Goal: Navigation & Orientation: Find specific page/section

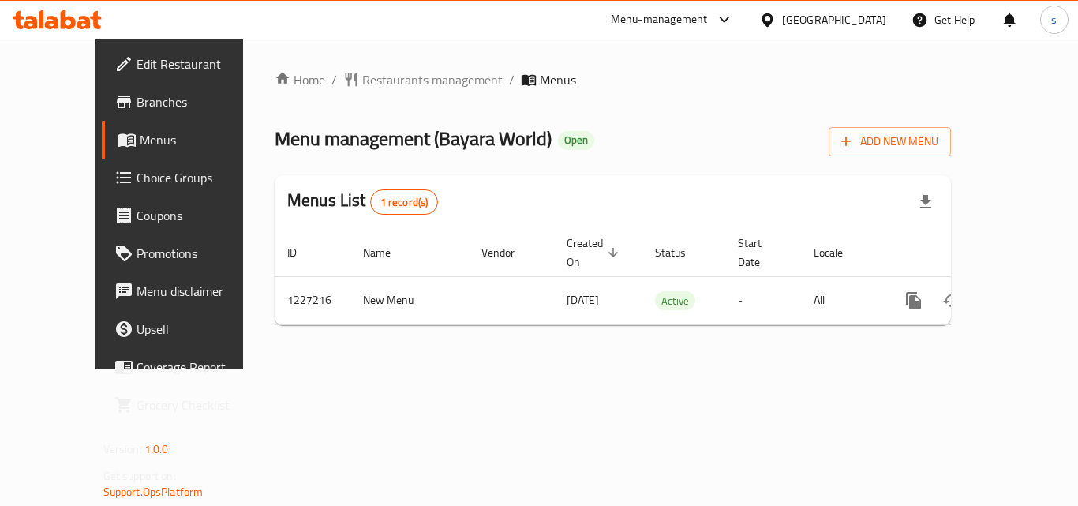
click at [787, 24] on div "[GEOGRAPHIC_DATA]" at bounding box center [834, 19] width 104 height 17
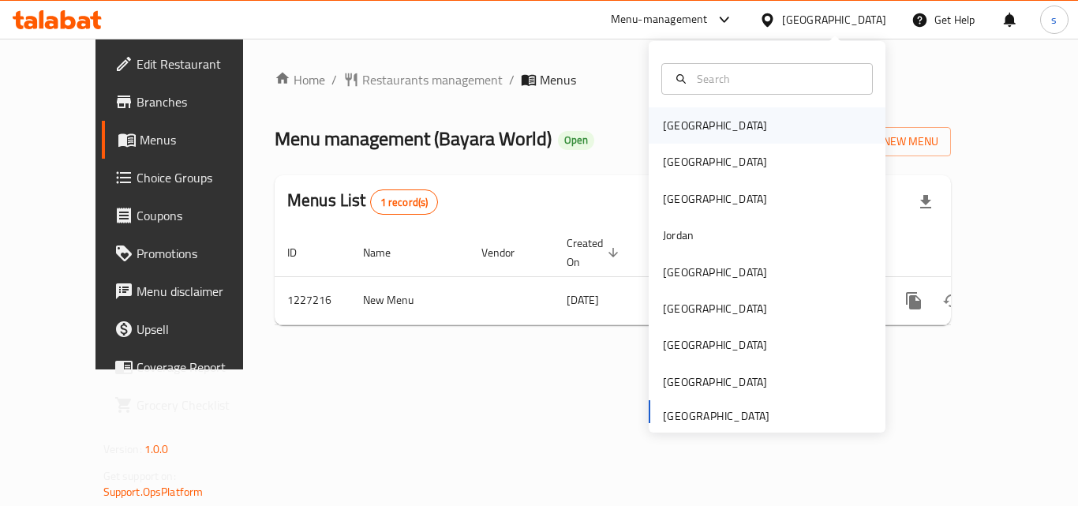
click at [666, 133] on div "Bahrain" at bounding box center [715, 125] width 104 height 17
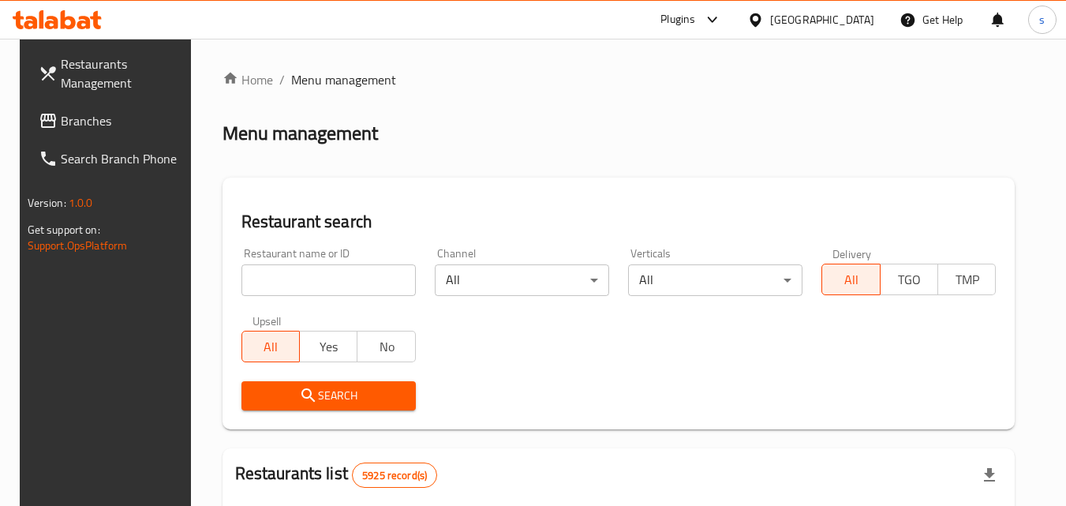
click at [119, 118] on span "Branches" at bounding box center [123, 120] width 125 height 19
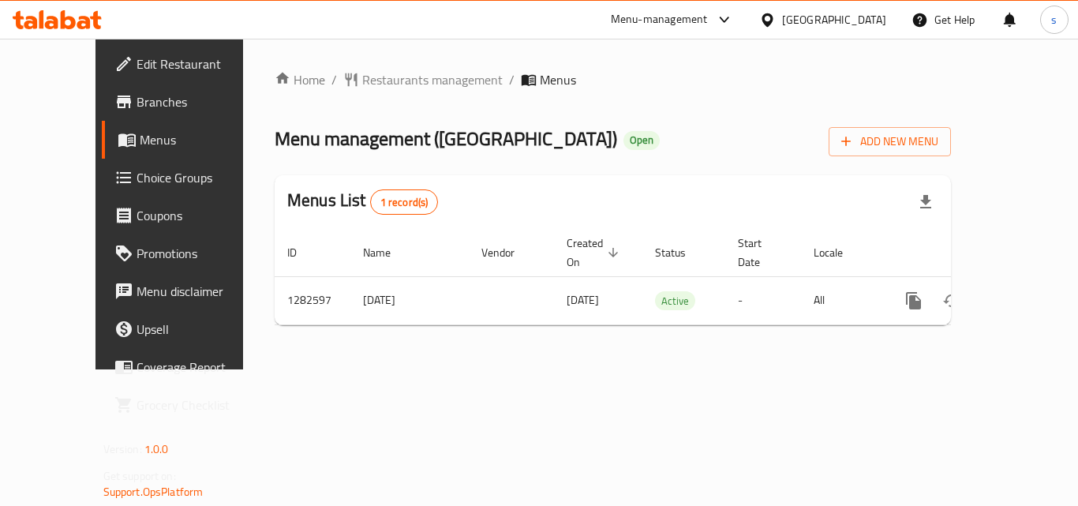
click at [776, 20] on icon at bounding box center [767, 20] width 17 height 17
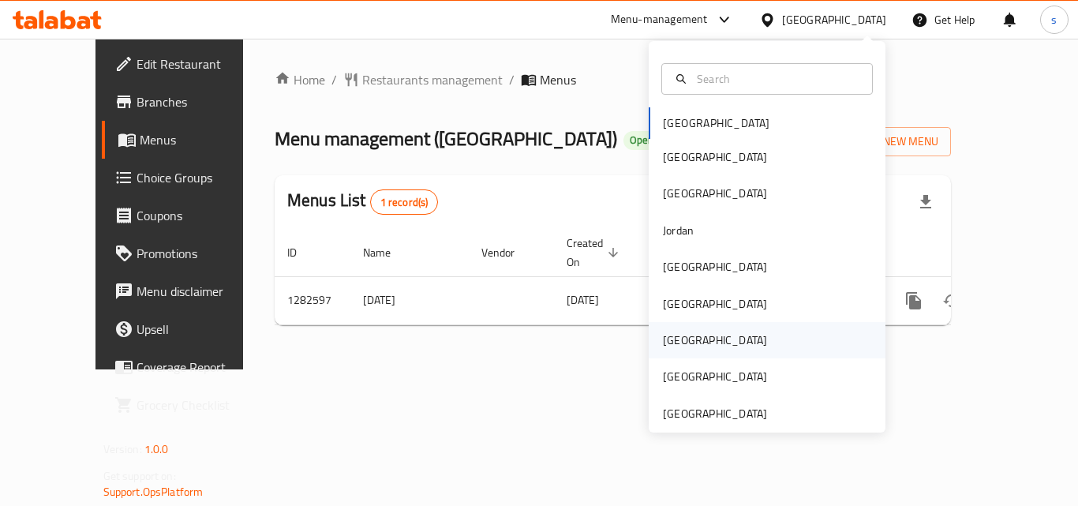
click at [677, 335] on div "[GEOGRAPHIC_DATA]" at bounding box center [715, 340] width 104 height 17
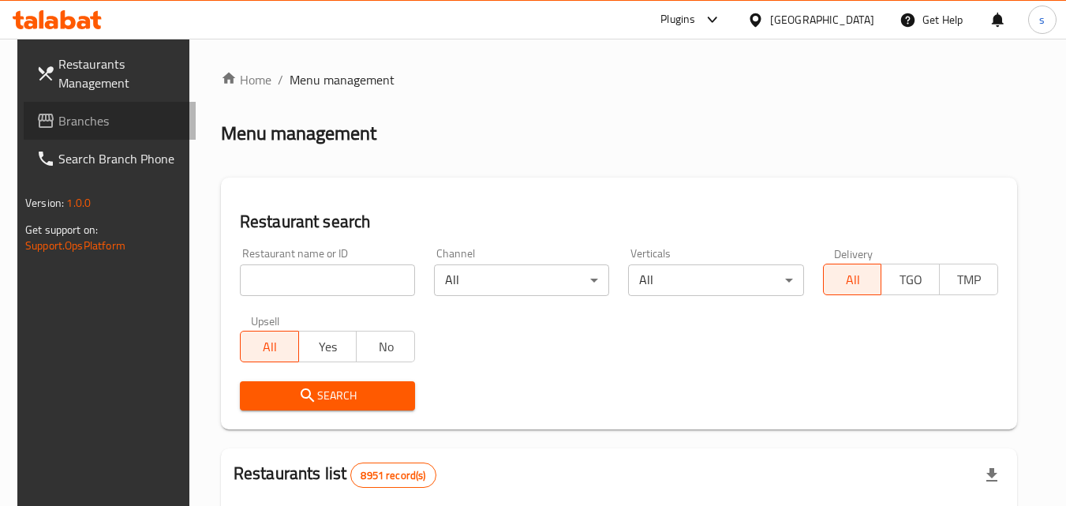
click at [58, 112] on span "Branches" at bounding box center [120, 120] width 125 height 19
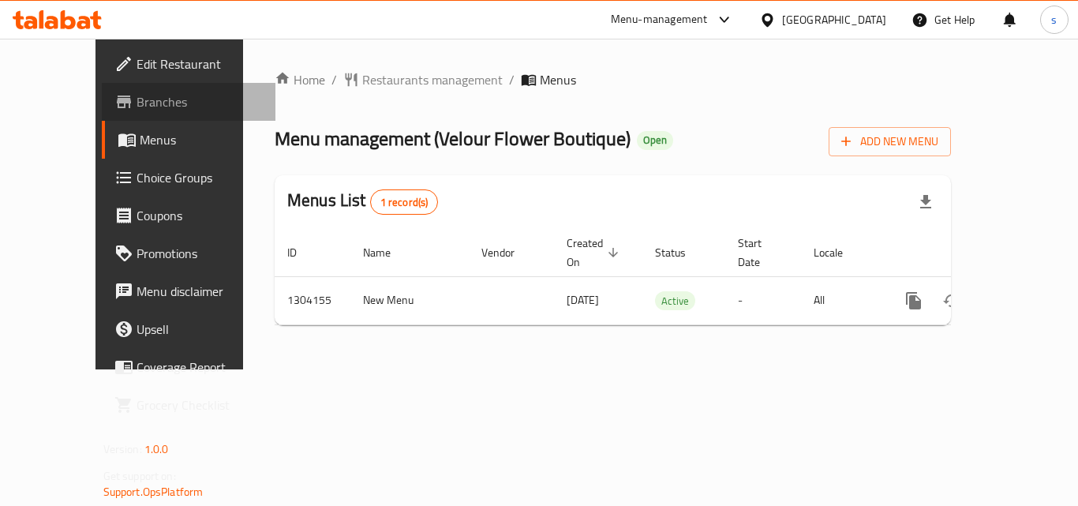
click at [137, 97] on span "Branches" at bounding box center [200, 101] width 126 height 19
click at [137, 108] on span "Branches" at bounding box center [200, 101] width 126 height 19
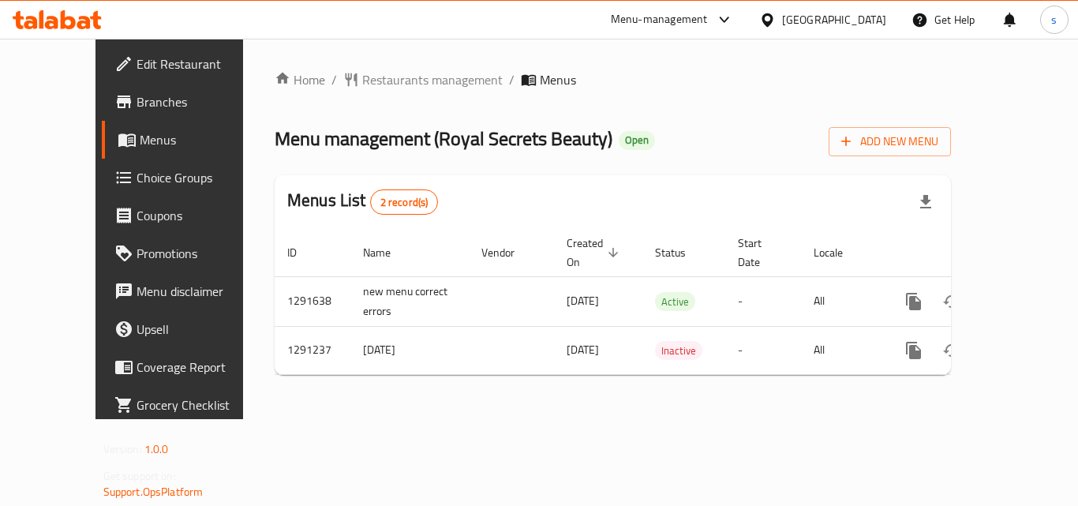
click at [864, 17] on div "[GEOGRAPHIC_DATA]" at bounding box center [834, 19] width 104 height 17
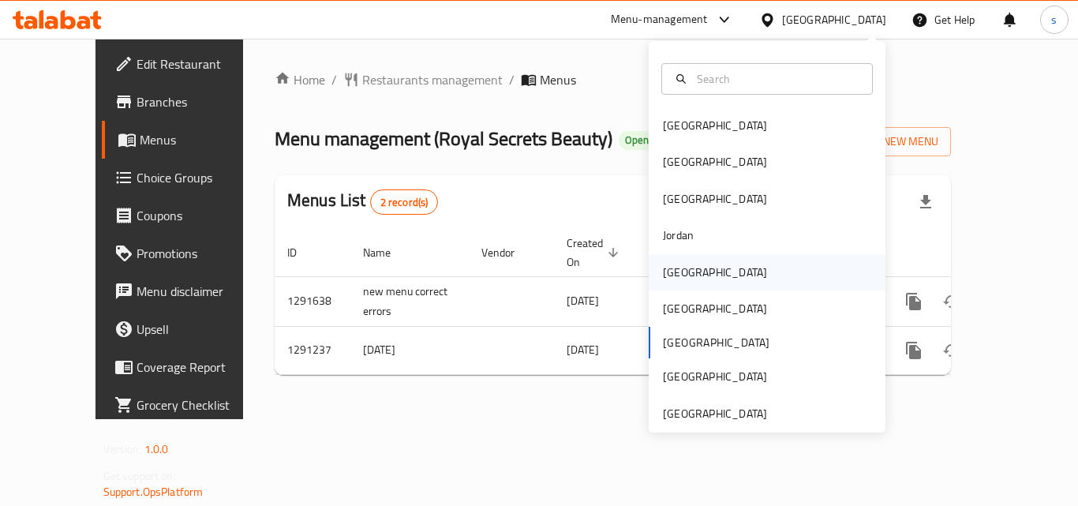
click at [685, 265] on div "[GEOGRAPHIC_DATA]" at bounding box center [714, 272] width 129 height 36
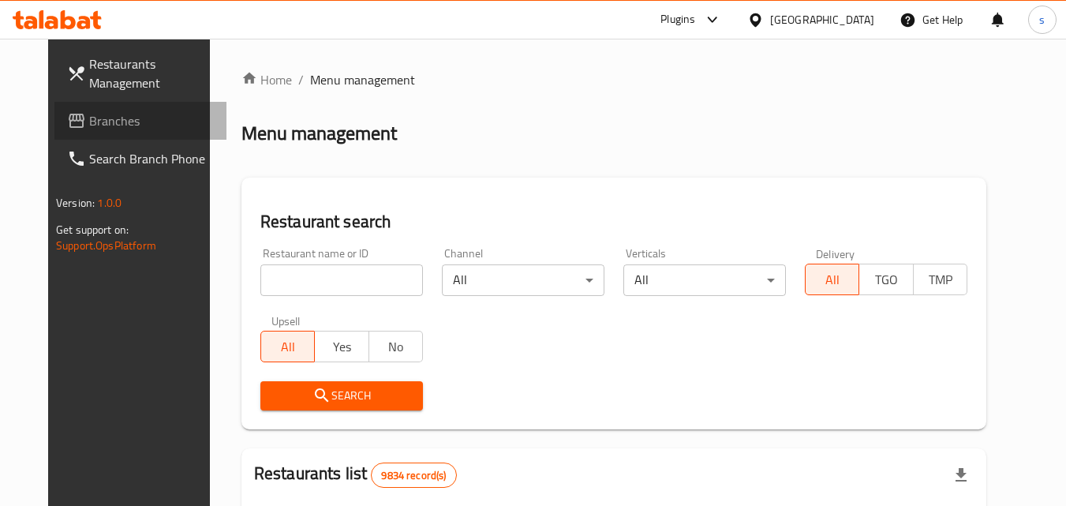
click at [139, 127] on span "Branches" at bounding box center [151, 120] width 125 height 19
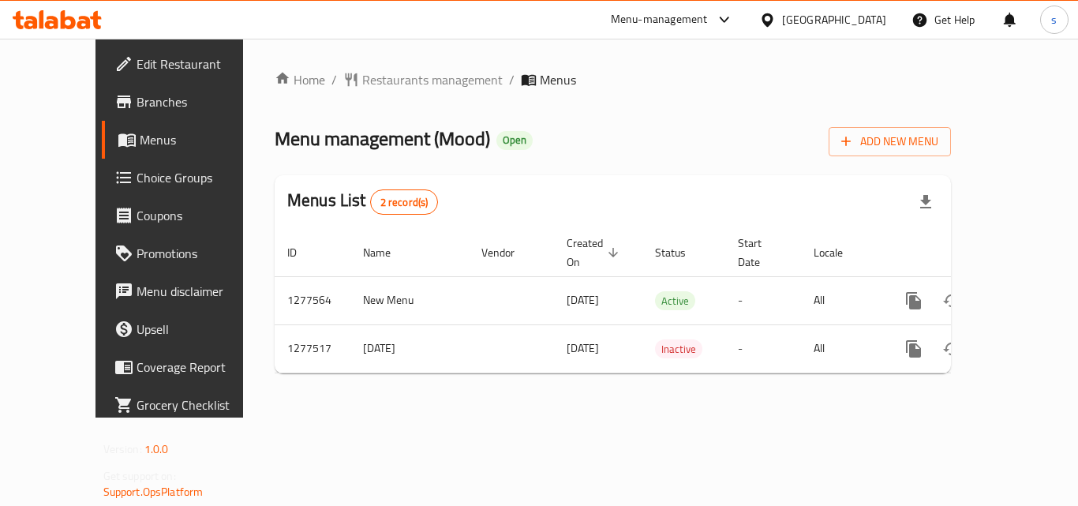
click at [202, 26] on div "Menu-management Kuwait Get Help s" at bounding box center [539, 20] width 1078 height 38
click at [200, 20] on div "Menu-management Kuwait Get Help s" at bounding box center [539, 20] width 1078 height 38
click at [225, 22] on div "Menu-management Kuwait Get Help s" at bounding box center [539, 20] width 1078 height 38
click at [864, 26] on div "Kuwait" at bounding box center [834, 19] width 104 height 17
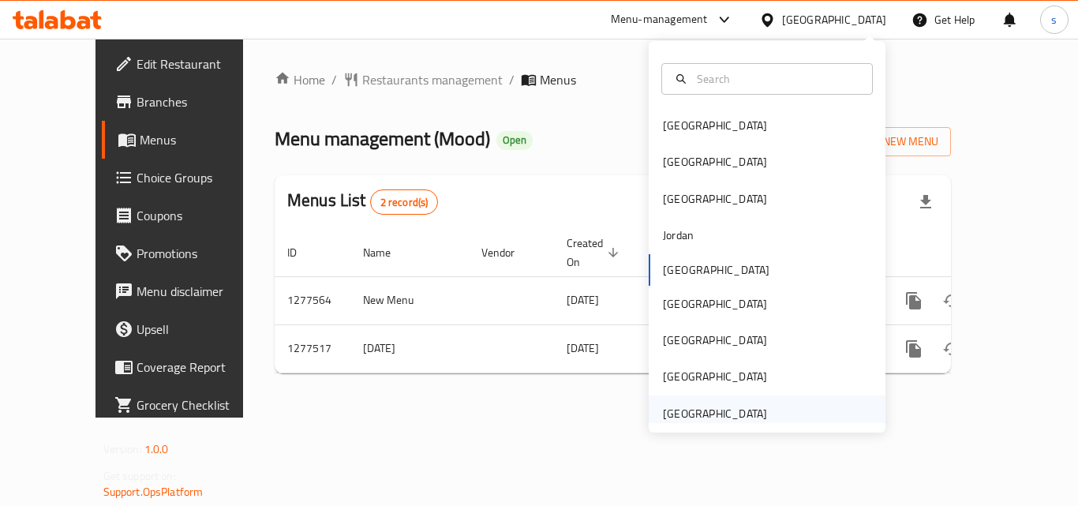
click at [703, 411] on div "[GEOGRAPHIC_DATA]" at bounding box center [715, 413] width 104 height 17
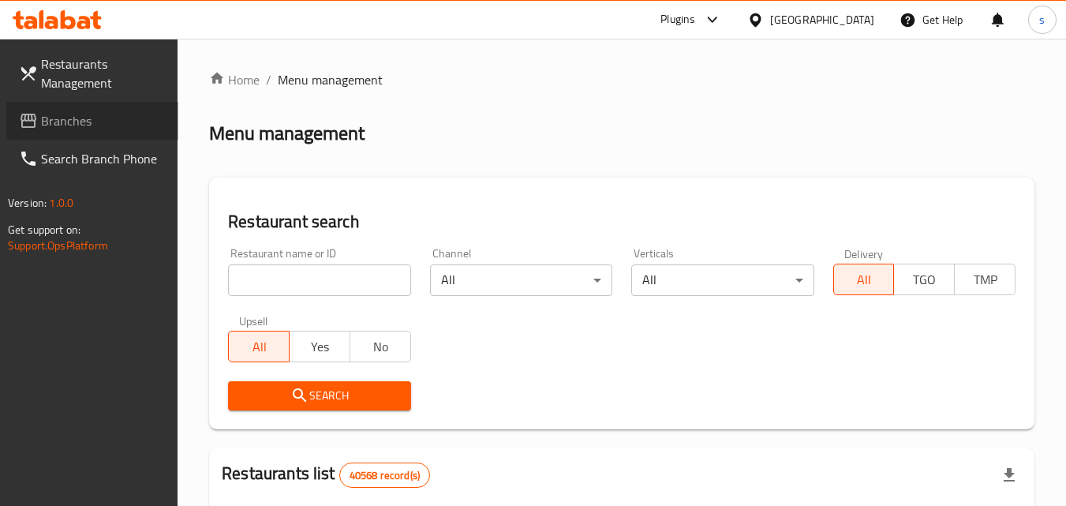
click at [79, 129] on span "Branches" at bounding box center [103, 120] width 125 height 19
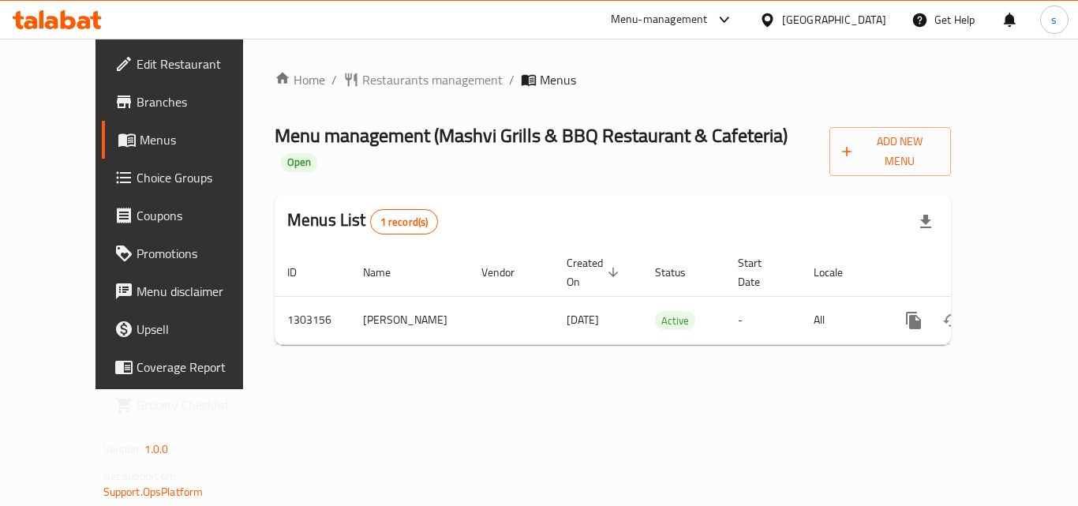
click at [770, 23] on icon at bounding box center [767, 19] width 11 height 13
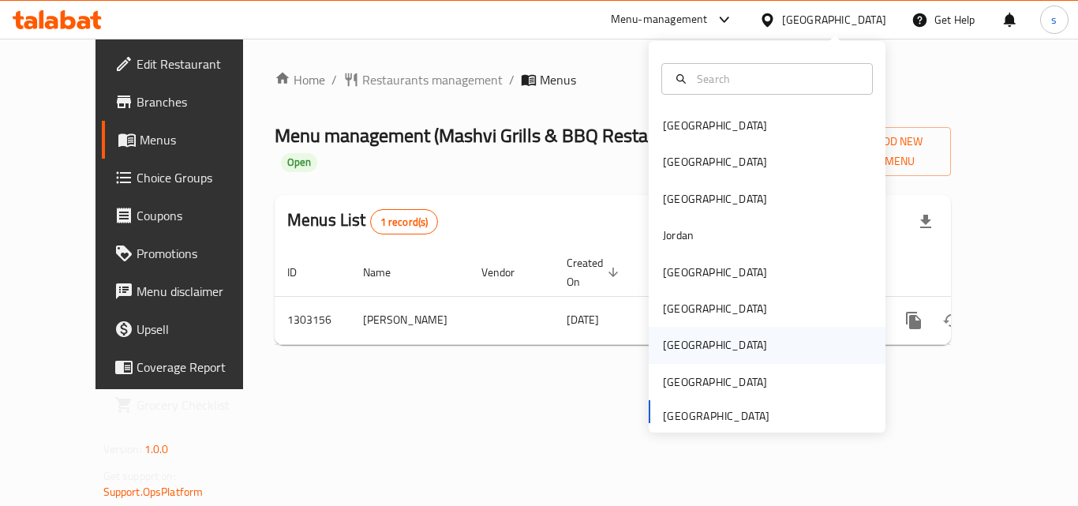
click at [663, 343] on div "[GEOGRAPHIC_DATA]" at bounding box center [715, 344] width 104 height 17
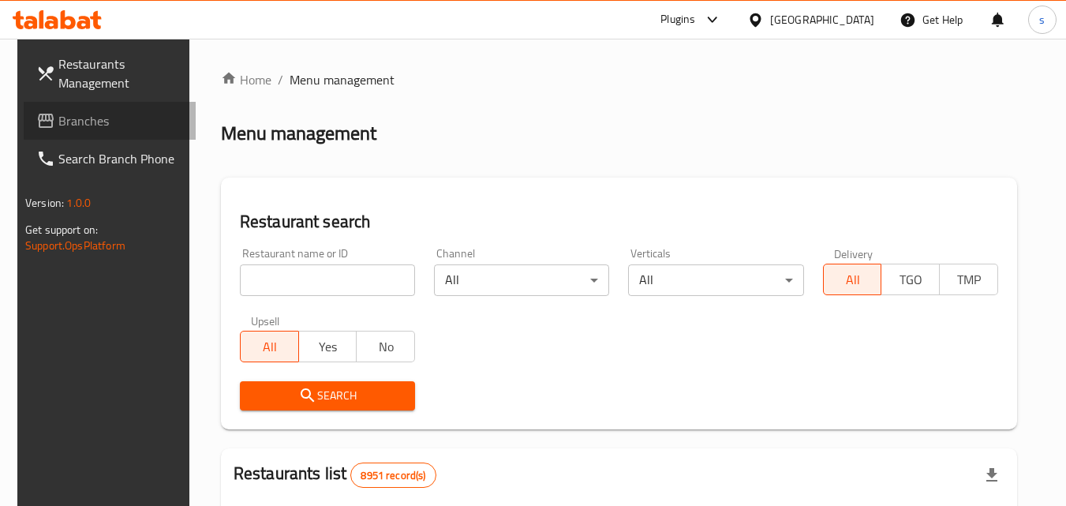
click at [97, 125] on span "Branches" at bounding box center [120, 120] width 125 height 19
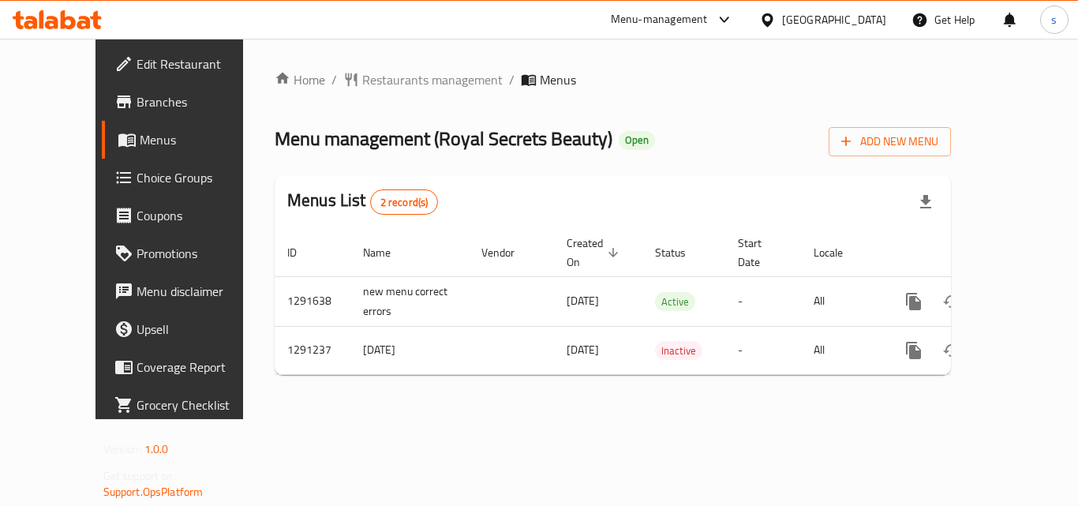
click at [782, 24] on div at bounding box center [770, 19] width 23 height 17
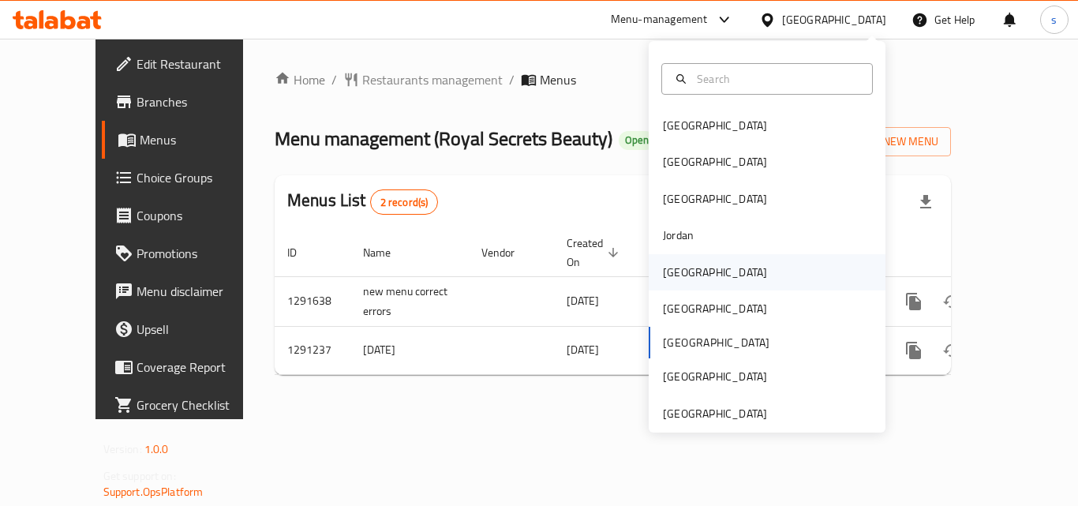
click at [674, 270] on div "[GEOGRAPHIC_DATA]" at bounding box center [715, 272] width 104 height 17
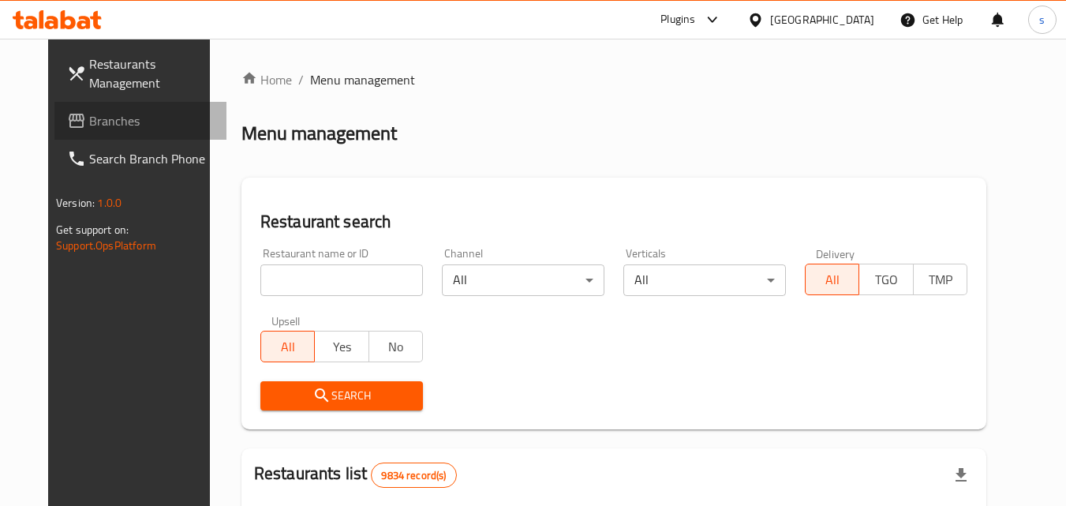
click at [89, 122] on span "Branches" at bounding box center [151, 120] width 125 height 19
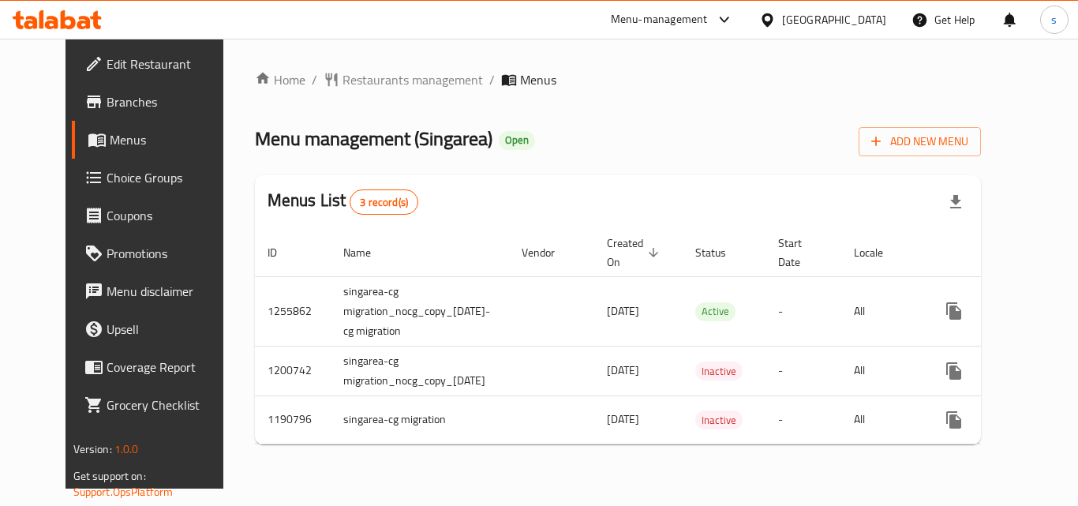
click at [857, 19] on div "[GEOGRAPHIC_DATA]" at bounding box center [834, 19] width 104 height 17
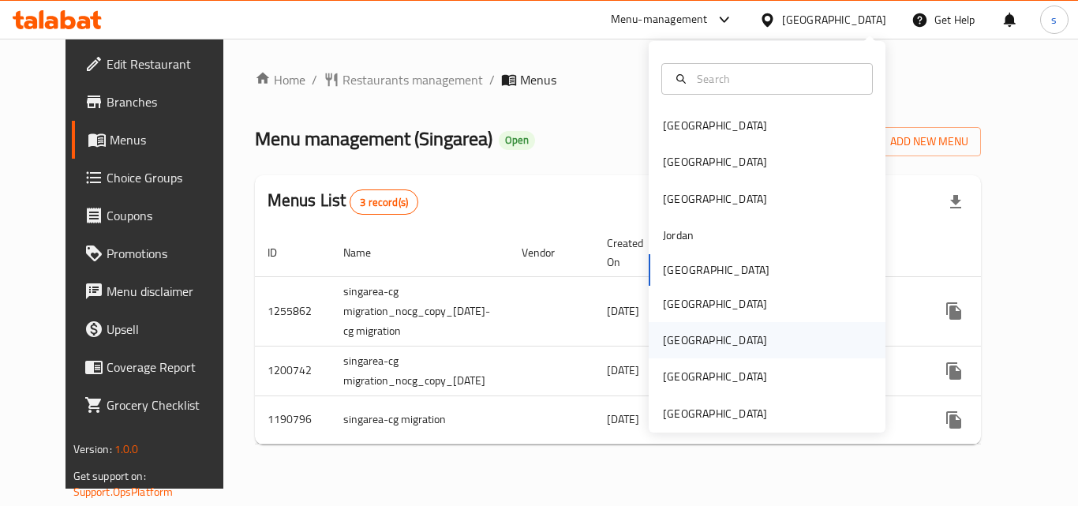
click at [675, 336] on div "[GEOGRAPHIC_DATA]" at bounding box center [715, 340] width 104 height 17
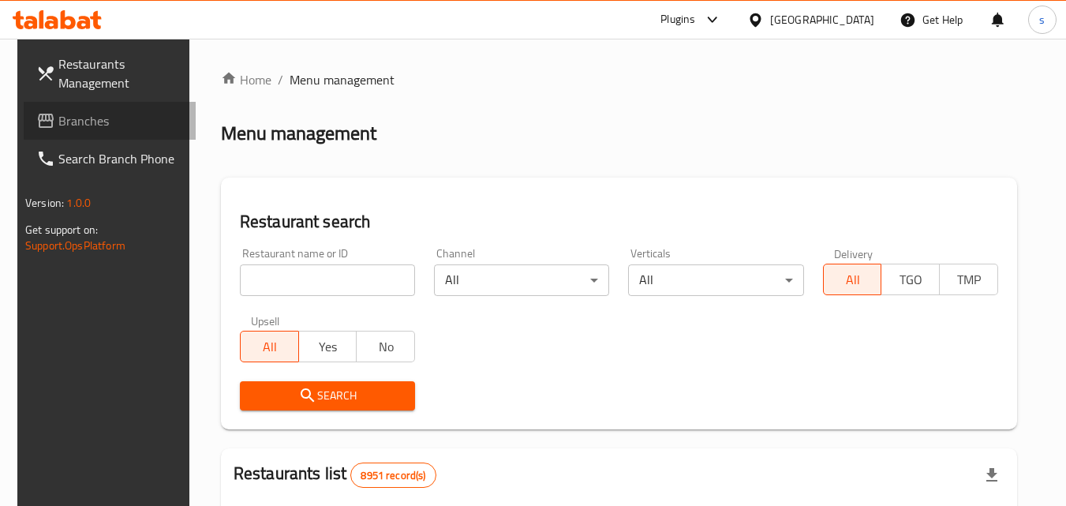
click at [84, 126] on span "Branches" at bounding box center [120, 120] width 125 height 19
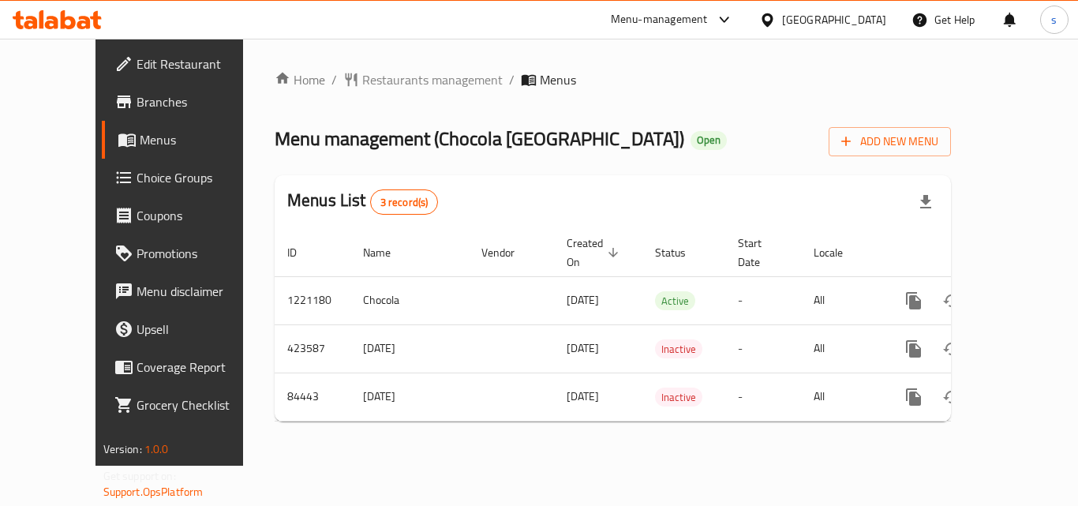
click at [140, 136] on span "Menus" at bounding box center [201, 139] width 123 height 19
click at [776, 20] on icon at bounding box center [767, 20] width 17 height 17
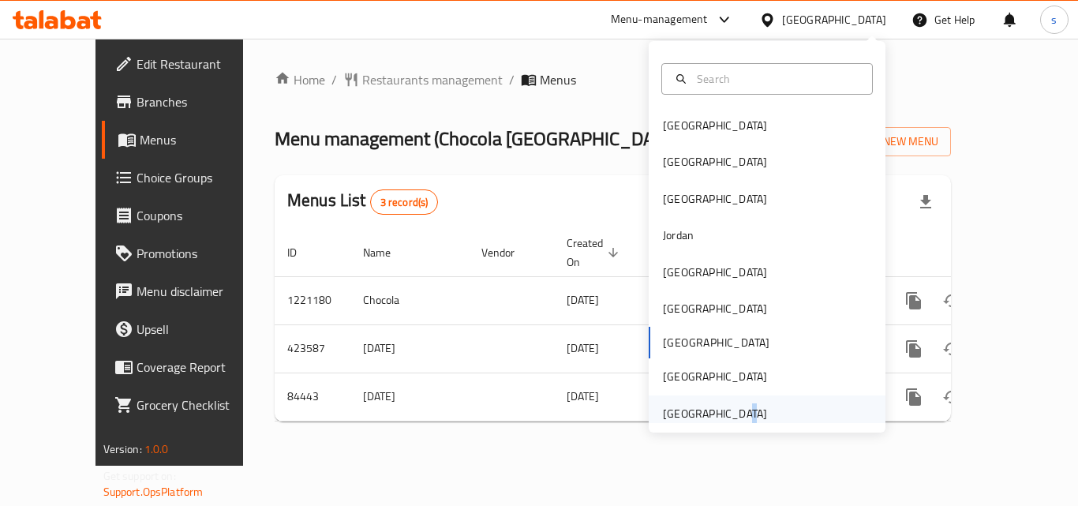
click at [727, 415] on div "[GEOGRAPHIC_DATA]" at bounding box center [714, 413] width 129 height 36
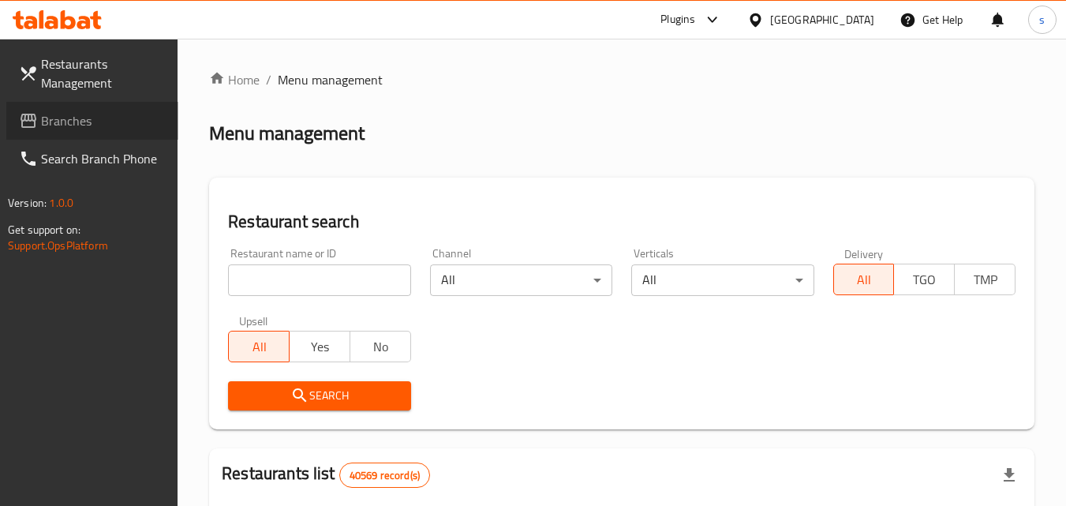
click at [81, 126] on span "Branches" at bounding box center [103, 120] width 125 height 19
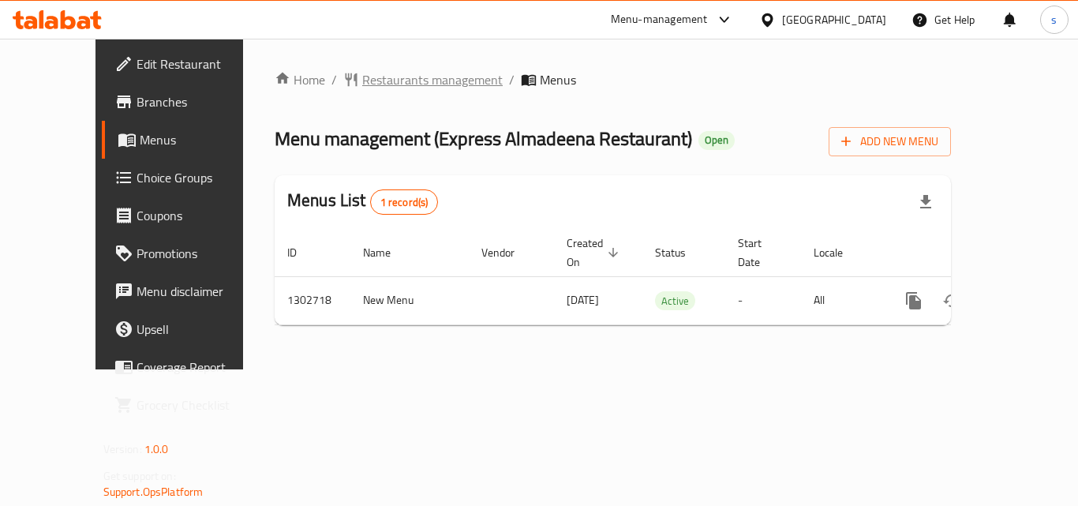
click at [407, 75] on span "Restaurants management" at bounding box center [432, 79] width 141 height 19
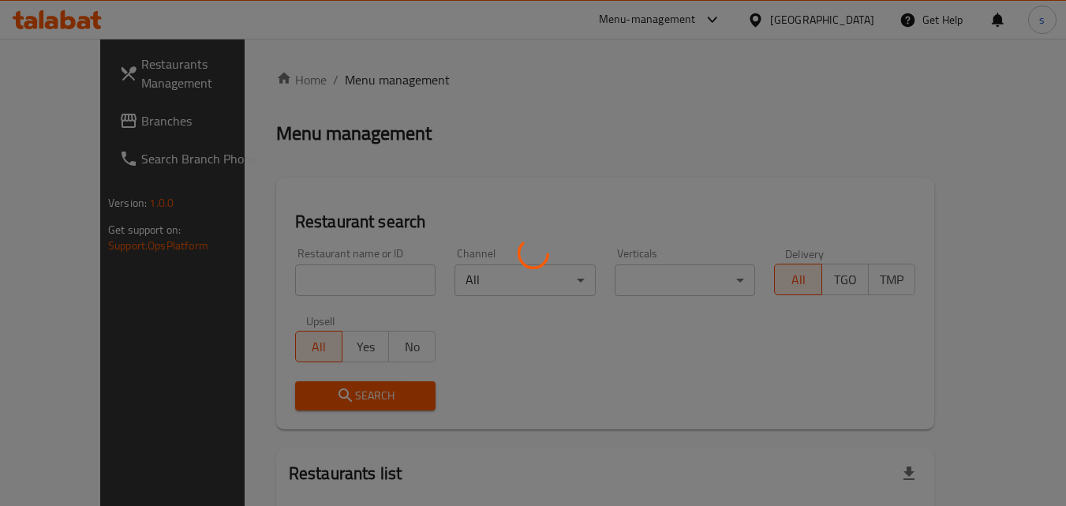
click at [45, 122] on div at bounding box center [533, 253] width 1066 height 506
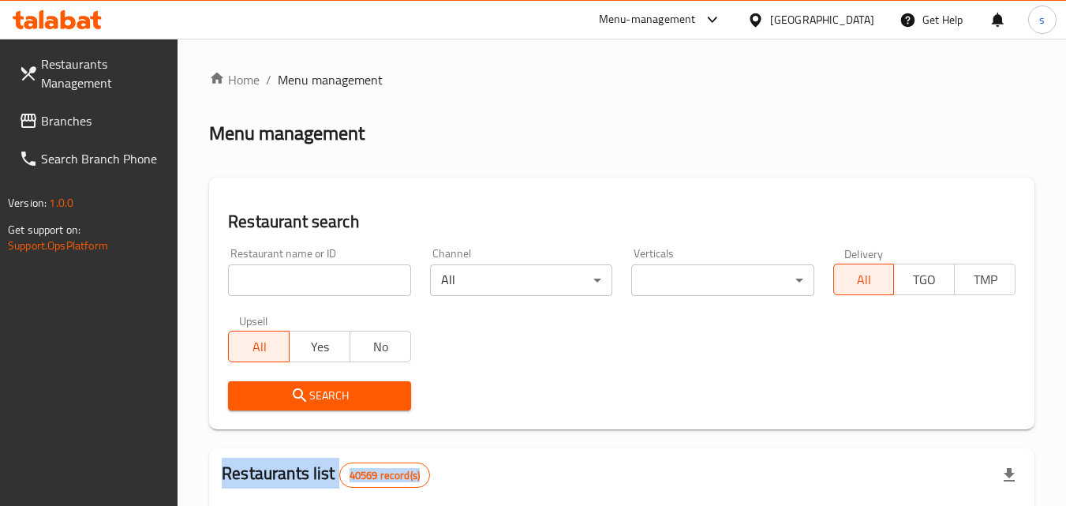
click at [45, 122] on div at bounding box center [533, 253] width 1066 height 506
click at [51, 121] on span "Branches" at bounding box center [103, 120] width 125 height 19
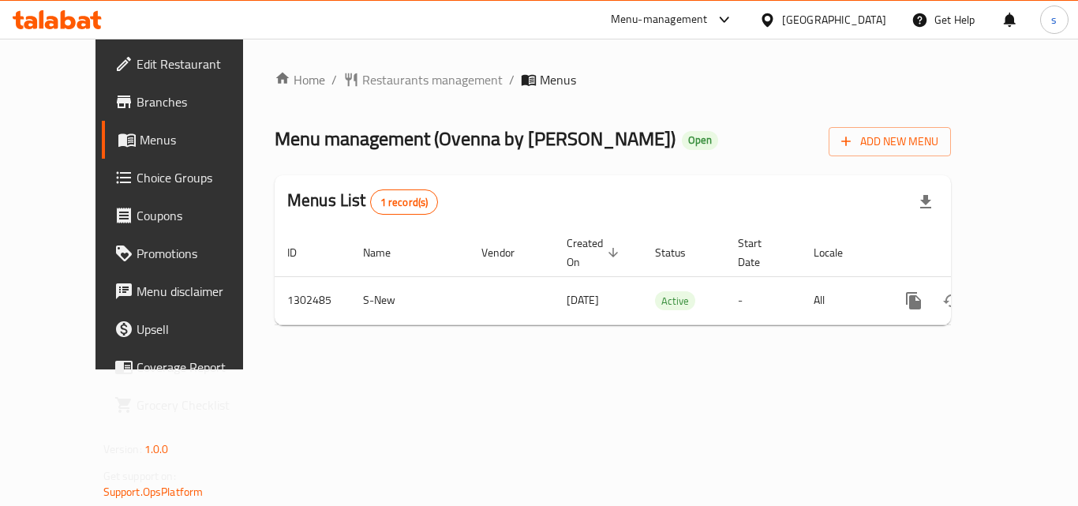
click at [777, 31] on div "[GEOGRAPHIC_DATA]" at bounding box center [823, 20] width 152 height 38
click at [782, 11] on div at bounding box center [770, 19] width 23 height 17
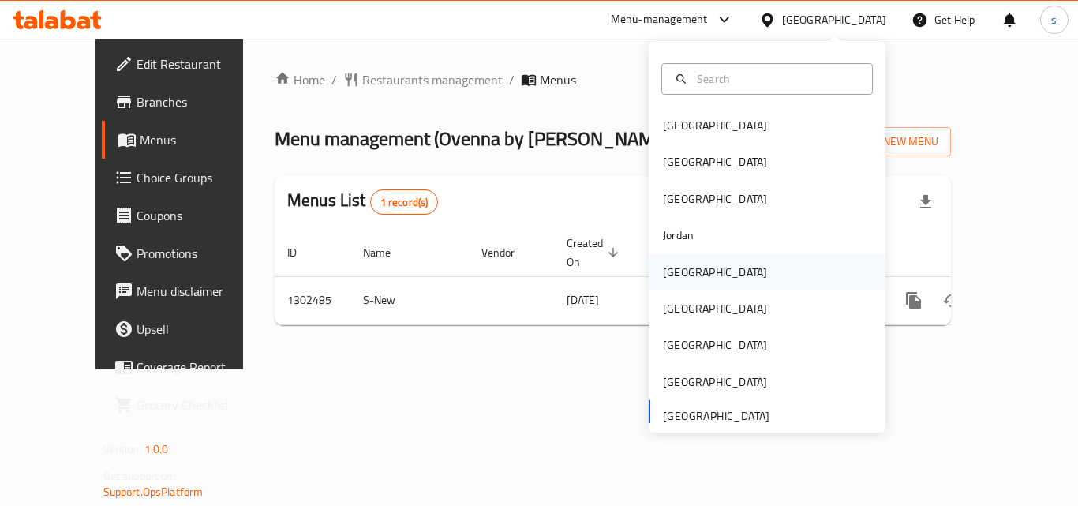
click at [687, 275] on div "[GEOGRAPHIC_DATA]" at bounding box center [714, 272] width 129 height 36
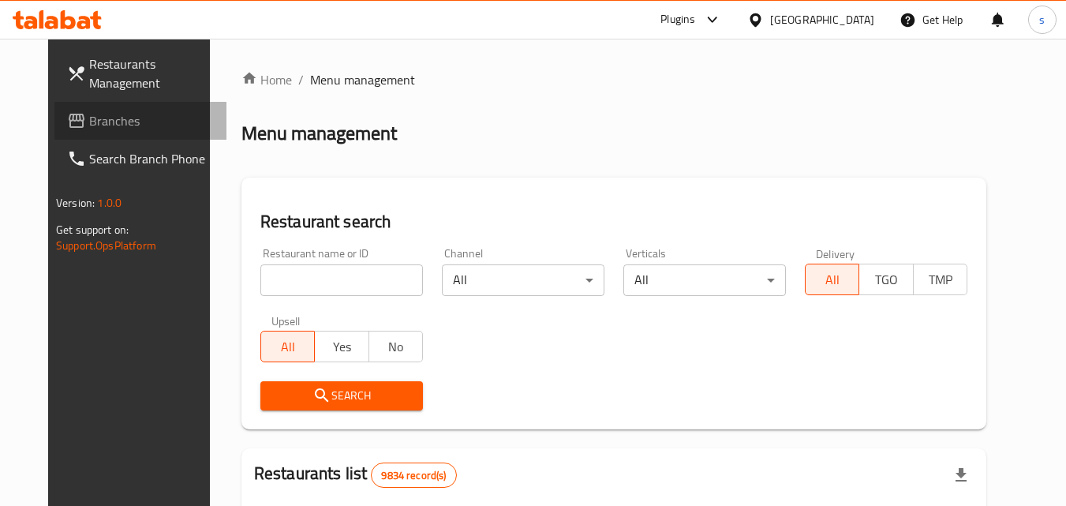
click at [100, 116] on span "Branches" at bounding box center [151, 120] width 125 height 19
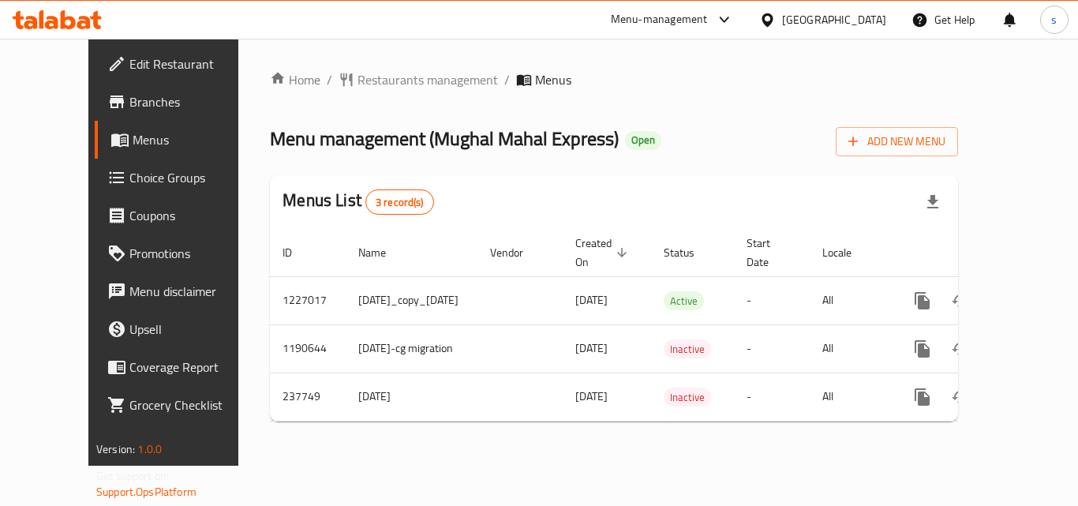
click at [776, 17] on icon at bounding box center [767, 20] width 17 height 17
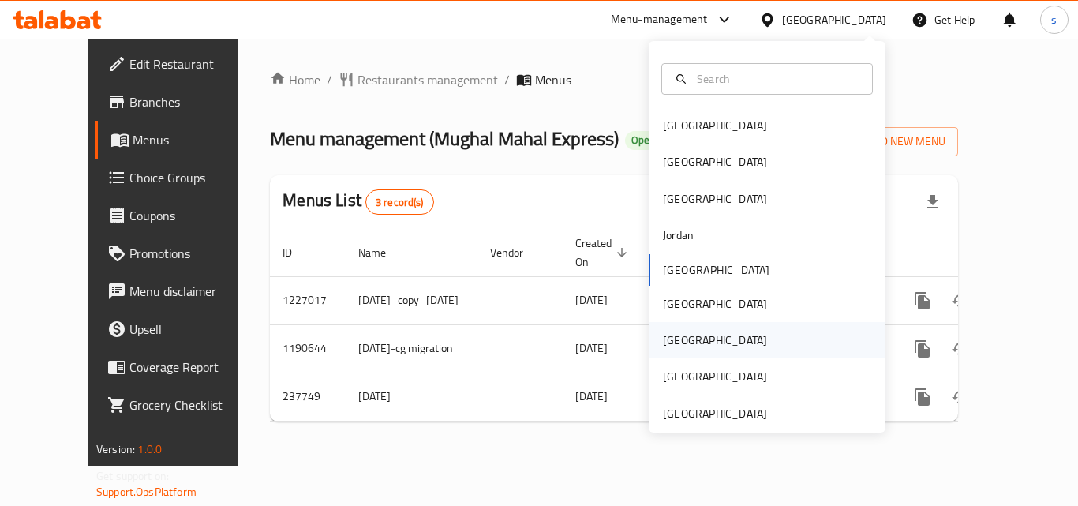
click at [675, 338] on div "[GEOGRAPHIC_DATA]" at bounding box center [715, 340] width 104 height 17
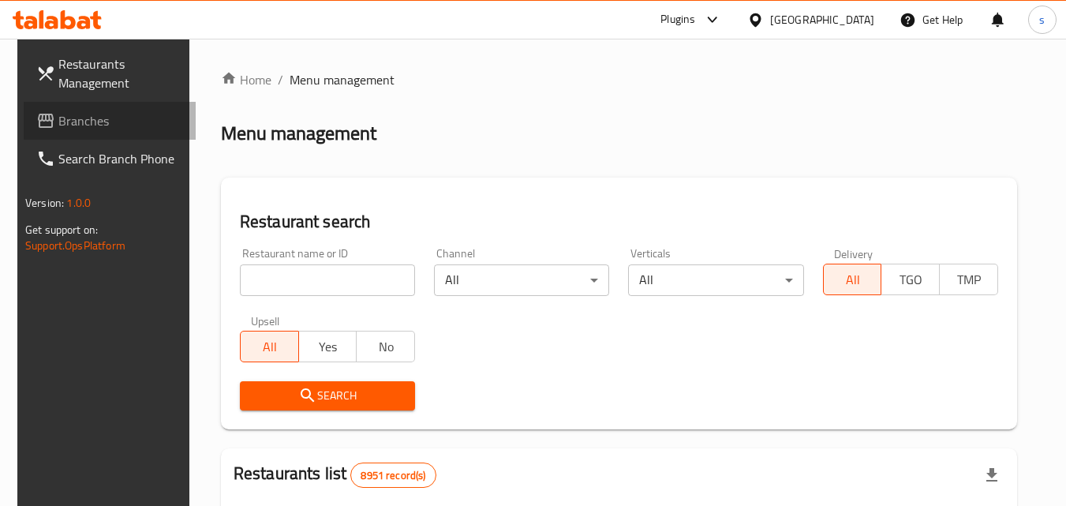
click at [78, 115] on span "Branches" at bounding box center [120, 120] width 125 height 19
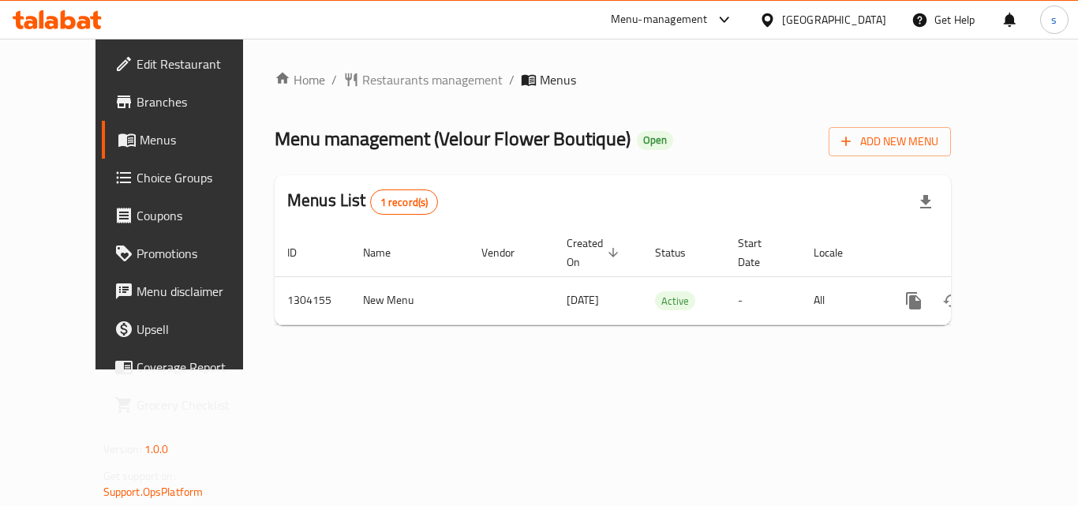
click at [137, 103] on span "Branches" at bounding box center [200, 101] width 126 height 19
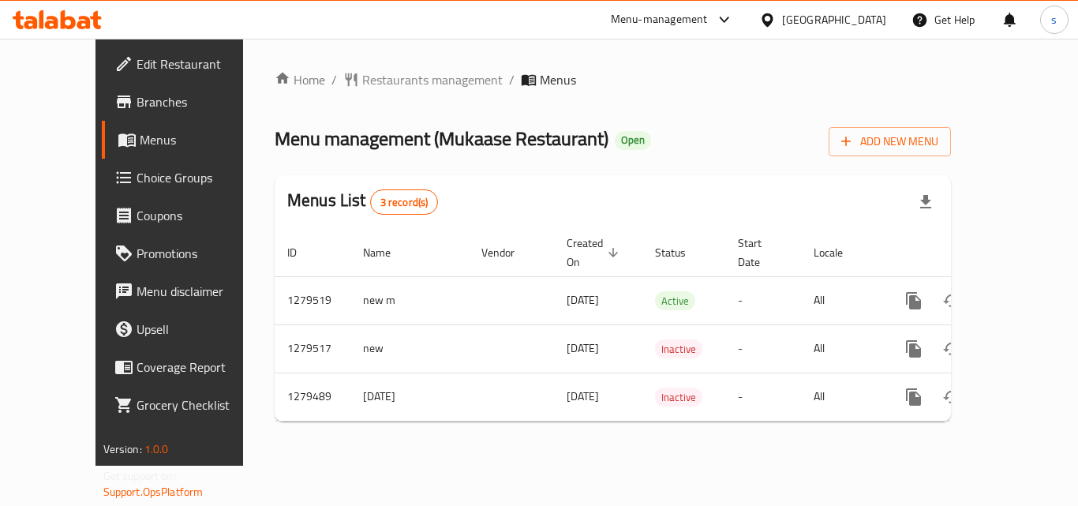
click at [879, 21] on div "[GEOGRAPHIC_DATA]" at bounding box center [834, 19] width 104 height 17
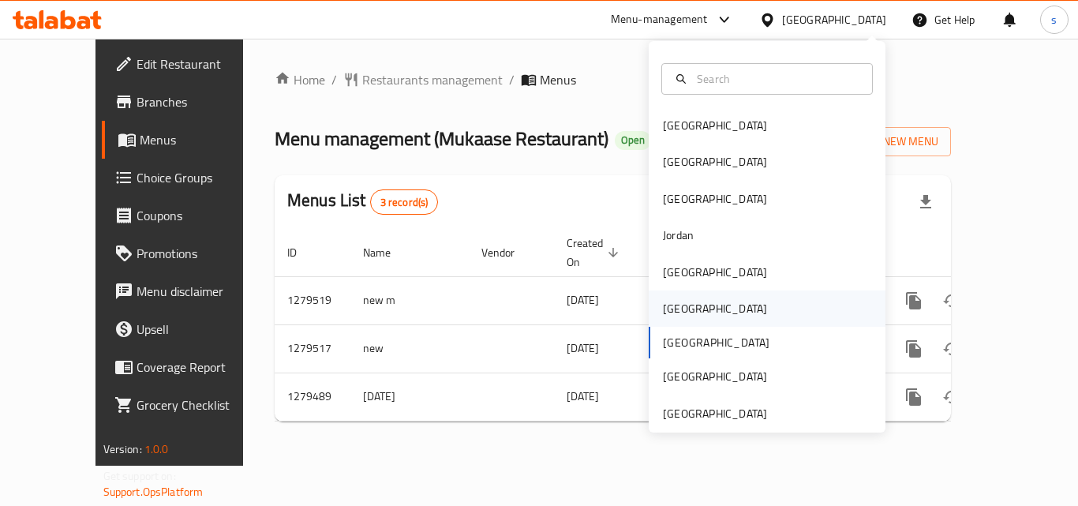
click at [715, 318] on div "[GEOGRAPHIC_DATA]" at bounding box center [767, 308] width 237 height 36
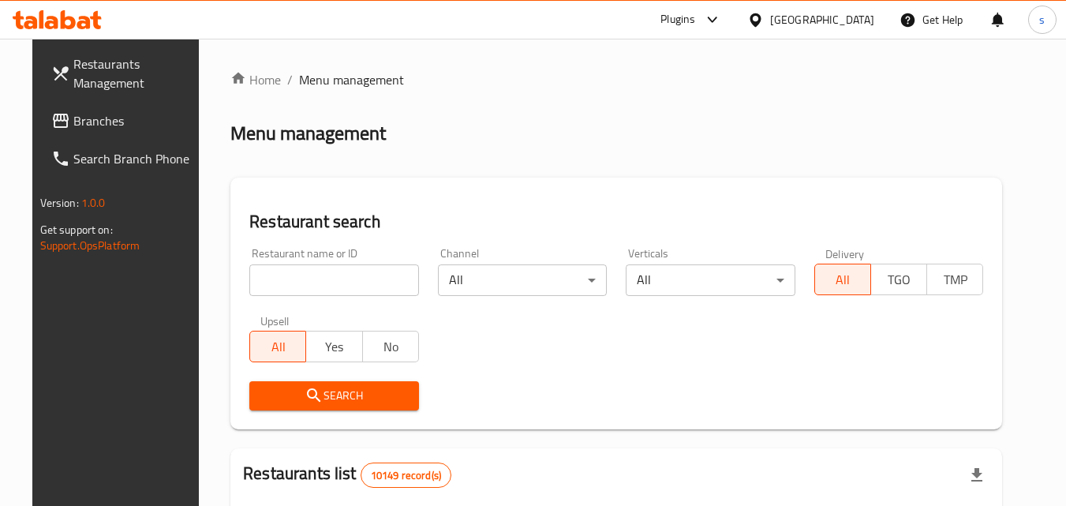
click at [106, 117] on span "Branches" at bounding box center [135, 120] width 125 height 19
